Goal: Complete application form

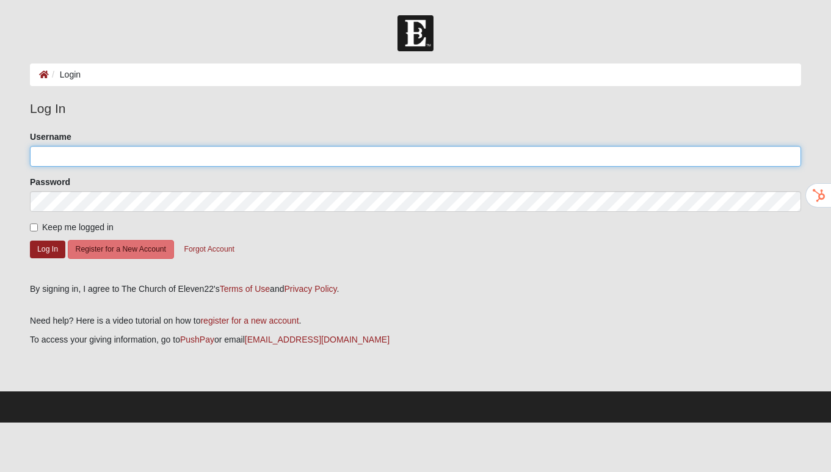
click at [460, 152] on input "Username" at bounding box center [416, 156] width 772 height 21
type input "[EMAIL_ADDRESS][DOMAIN_NAME]"
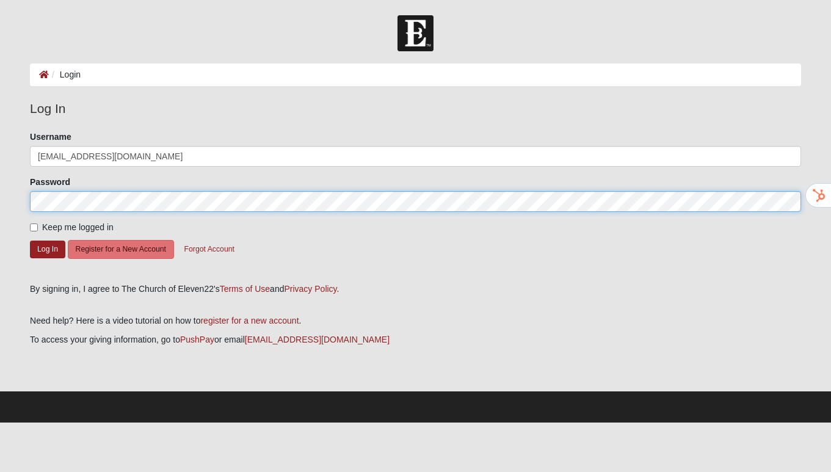
click at [30, 241] on button "Log In" at bounding box center [47, 250] width 35 height 18
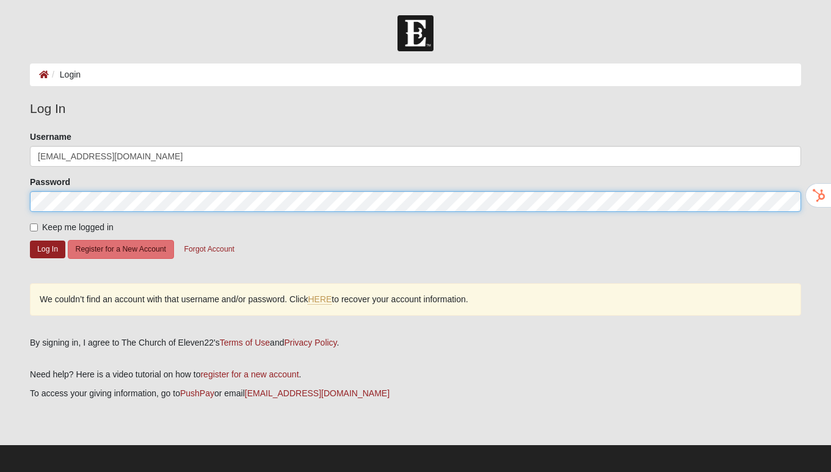
click at [0, 192] on html "Log In Login Login Error Log In Please correct the following: Username [EMAIL_A…" at bounding box center [415, 296] width 831 height 593
click at [30, 241] on button "Log In" at bounding box center [47, 250] width 35 height 18
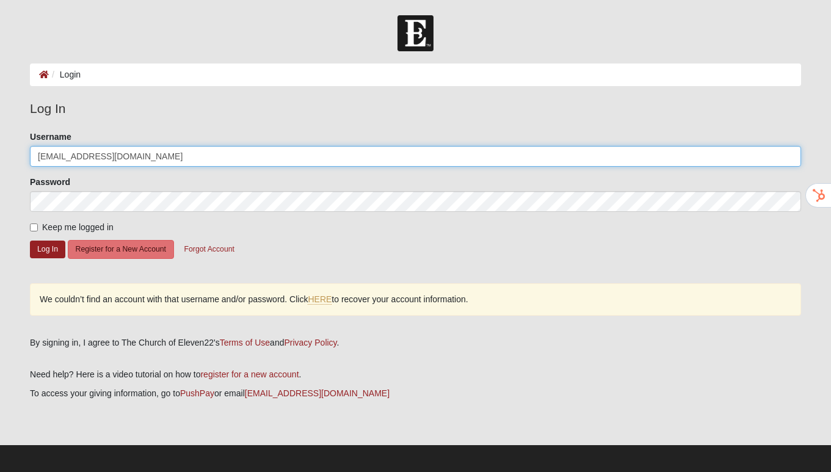
drag, startPoint x: 116, startPoint y: 153, endPoint x: 28, endPoint y: 146, distance: 88.3
click at [28, 151] on div "Please correct the following: Username ojdunn@gmail.com Password Keep me logged…" at bounding box center [416, 229] width 790 height 197
type input "ojdunn"
click at [30, 241] on button "Log In" at bounding box center [47, 250] width 35 height 18
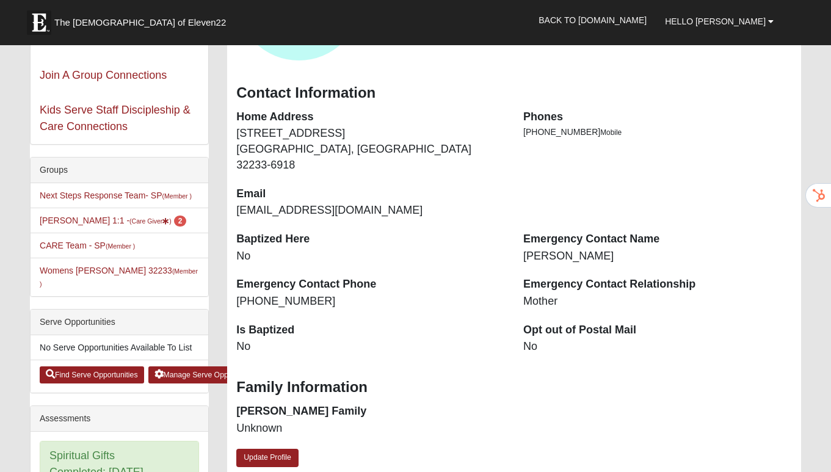
scroll to position [174, 0]
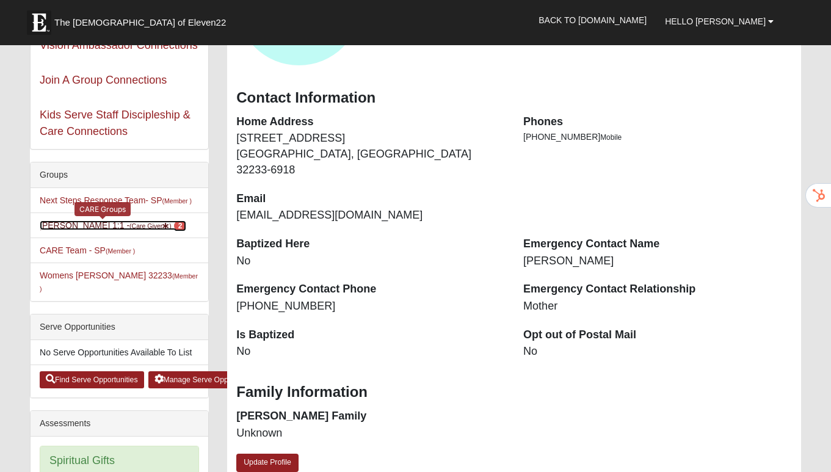
click at [60, 228] on link "Olivia Dunn 1:1 - (Care Giver ) 2" at bounding box center [113, 226] width 147 height 10
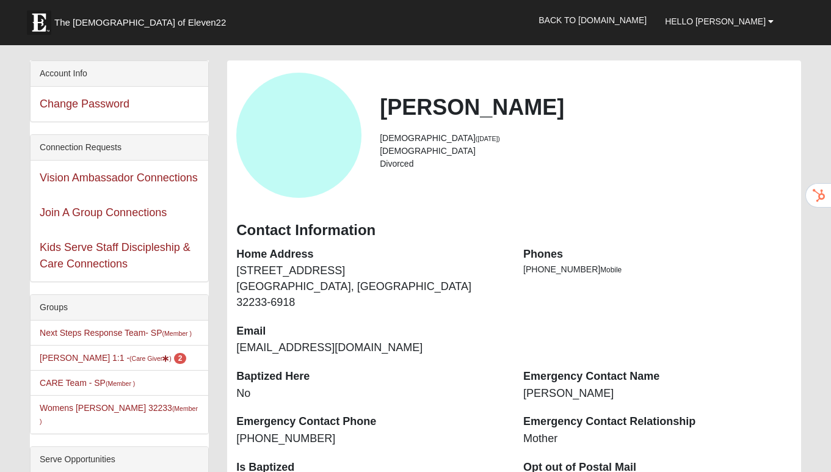
scroll to position [39, 0]
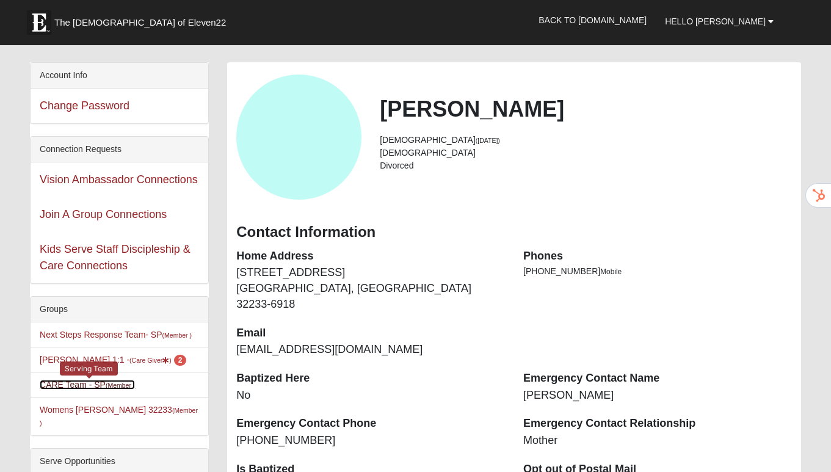
click at [70, 383] on link "CARE Team - SP (Member )" at bounding box center [87, 385] width 95 height 10
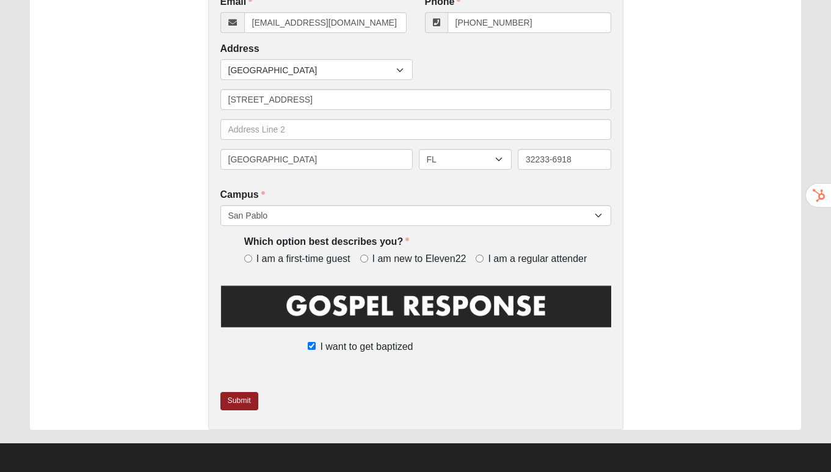
scroll to position [343, 0]
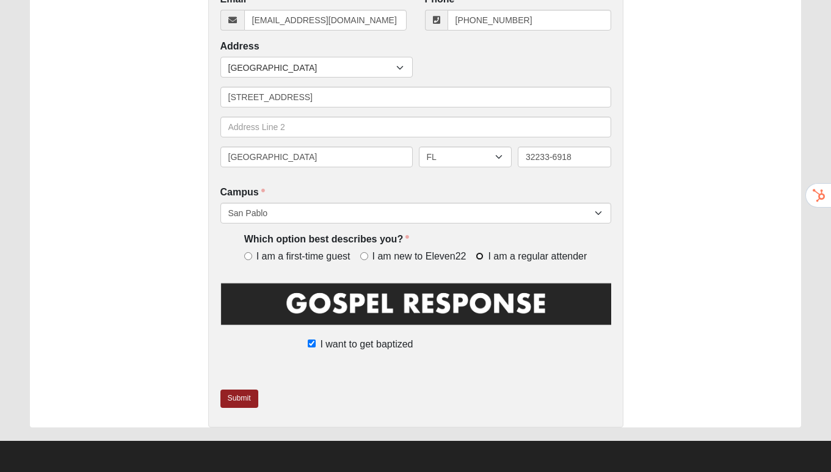
click at [480, 255] on input "I am a regular attender" at bounding box center [480, 256] width 8 height 8
radio input "true"
click at [244, 395] on link "Submit" at bounding box center [240, 399] width 38 height 18
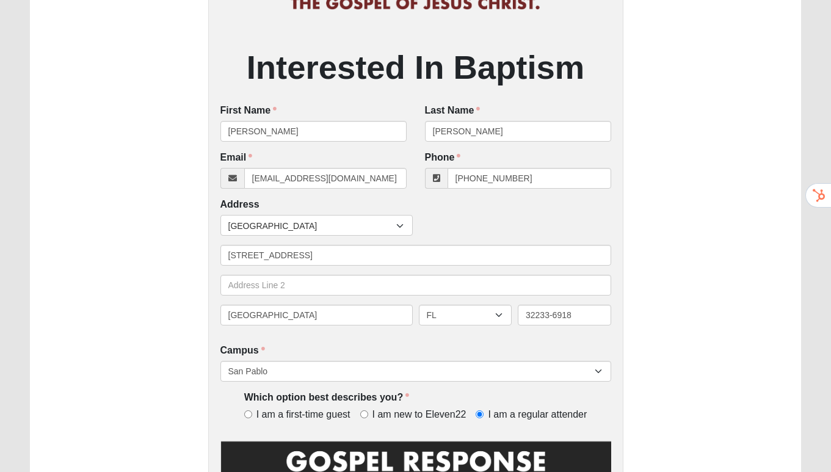
scroll to position [0, 0]
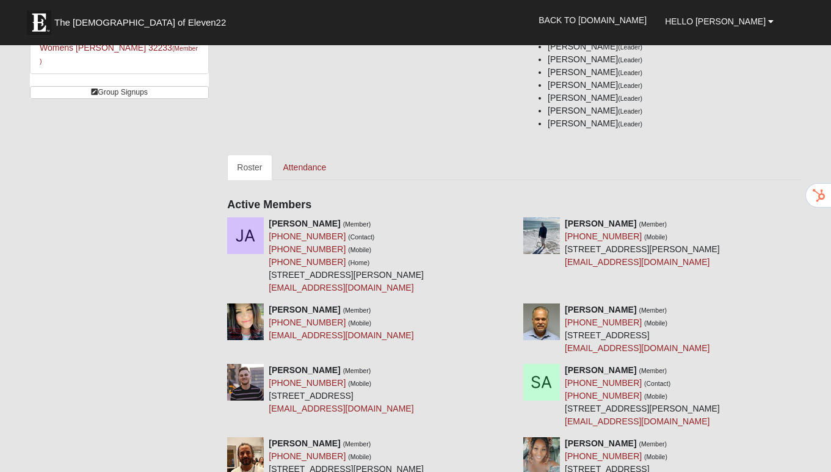
scroll to position [183, 0]
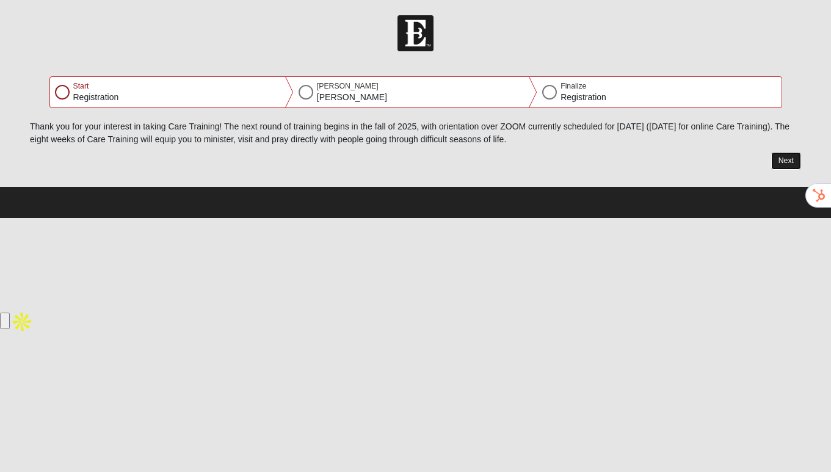
click at [781, 157] on button "Next" at bounding box center [787, 161] width 30 height 18
select select "7"
select select "26"
select select "1991"
